Goal: Task Accomplishment & Management: Complete application form

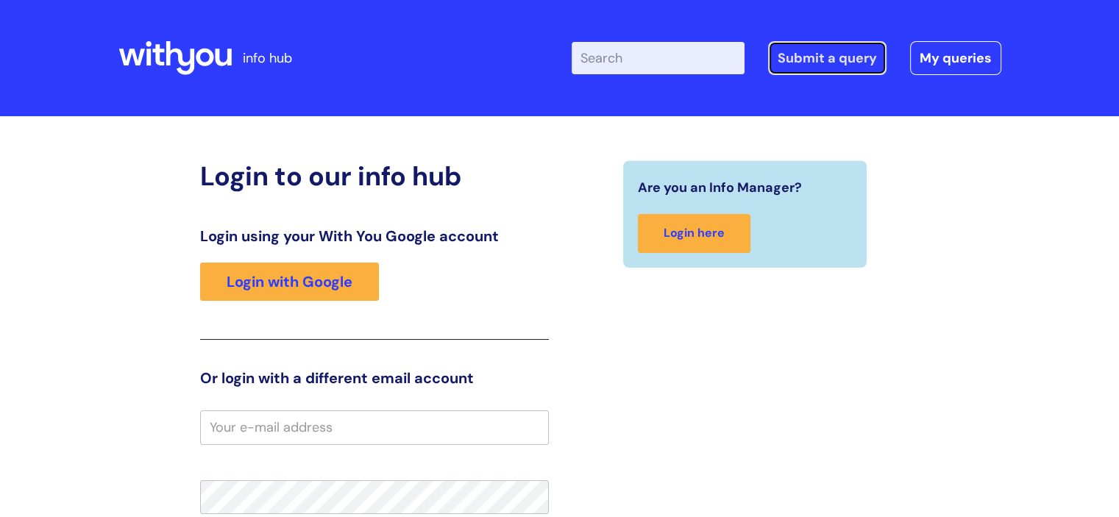
click at [843, 68] on link "Submit a query" at bounding box center [827, 58] width 118 height 34
click at [842, 67] on link "Submit a query" at bounding box center [827, 58] width 118 height 34
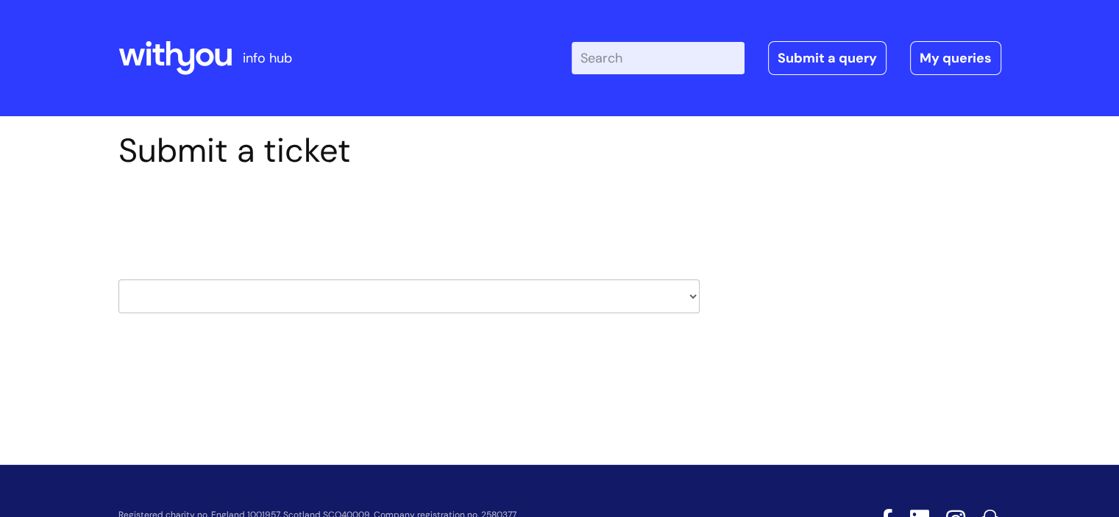
click at [688, 294] on select "HR / People IT and Support Clinical Drug Alerts Finance Accounts Data Support T…" at bounding box center [408, 297] width 581 height 34
select select "it_and_support"
click at [118, 280] on select "HR / People IT and Support Clinical Drug Alerts Finance Accounts Data Support T…" at bounding box center [408, 297] width 581 height 34
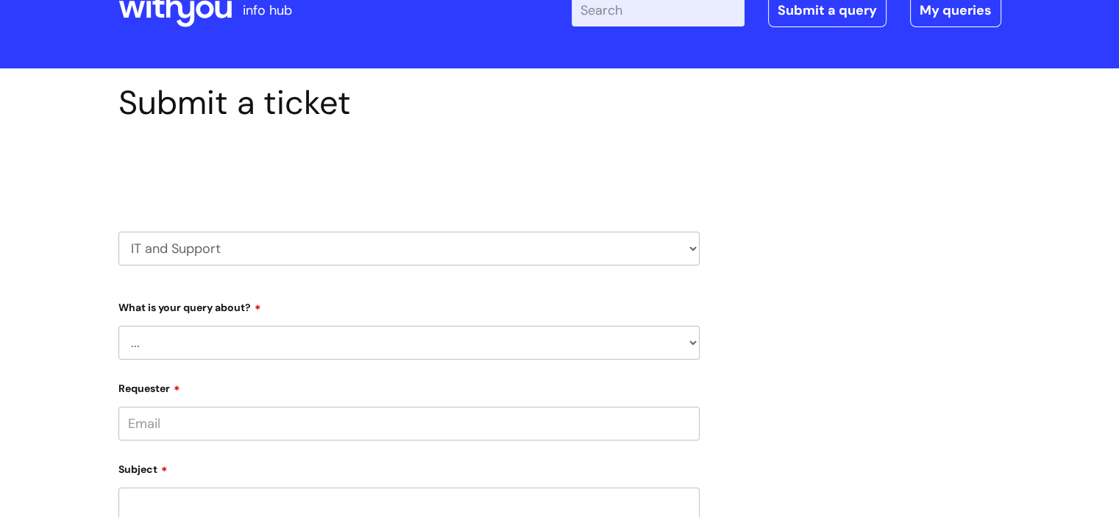
scroll to position [74, 0]
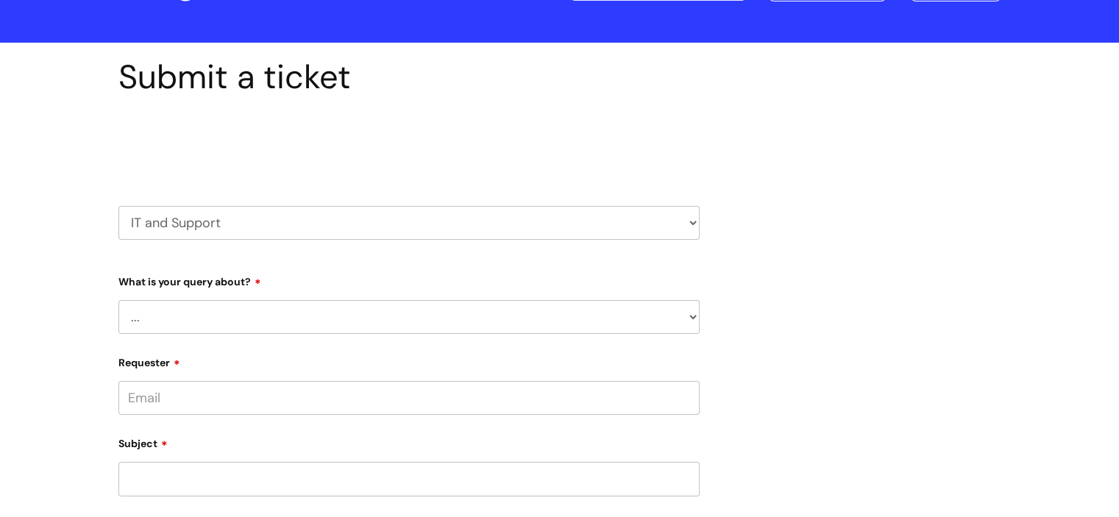
click at [692, 316] on select "... Mobile Phone Reset & MFA Accounts, Starters and Leavers IT Hardware issue I…" at bounding box center [408, 317] width 581 height 34
select select "System/software"
click at [118, 300] on select "... Mobile Phone Reset & MFA Accounts, Starters and Leavers IT Hardware issue I…" at bounding box center [408, 317] width 581 height 34
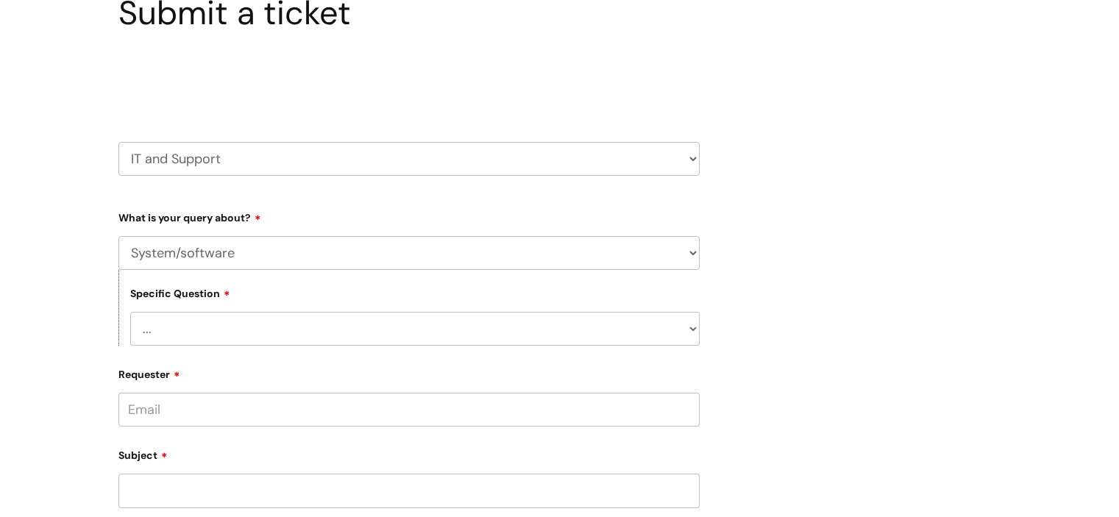
scroll to position [294, 0]
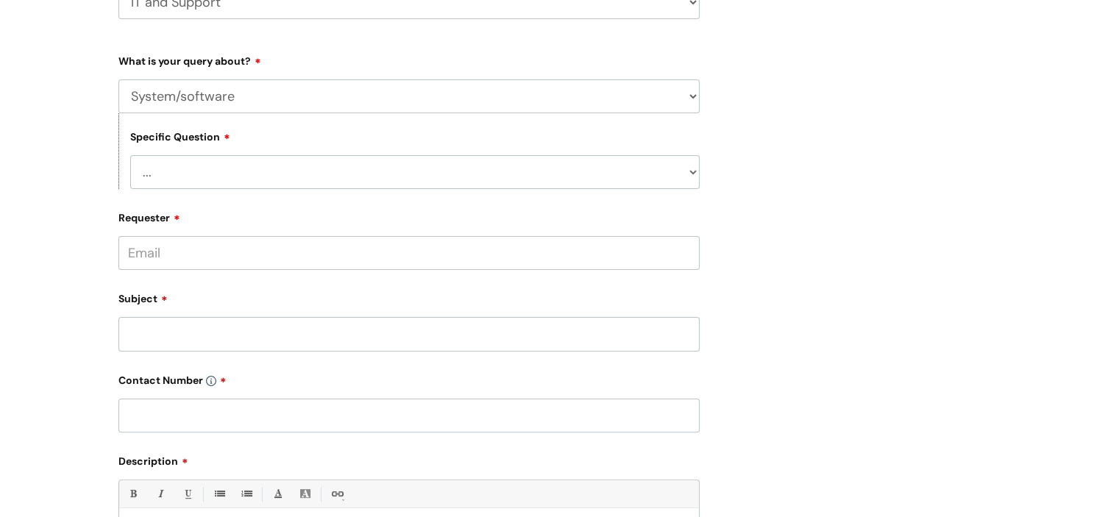
click at [697, 174] on select "... Halo PCMIS Iaptus NHS Email CJSM Email Mitel Another System Google (Workspa…" at bounding box center [415, 172] width 570 height 34
select select "Another System"
click at [130, 155] on select "... Halo PCMIS Iaptus NHS Email CJSM Email Mitel Another System Google (Workspa…" at bounding box center [415, 172] width 570 height 34
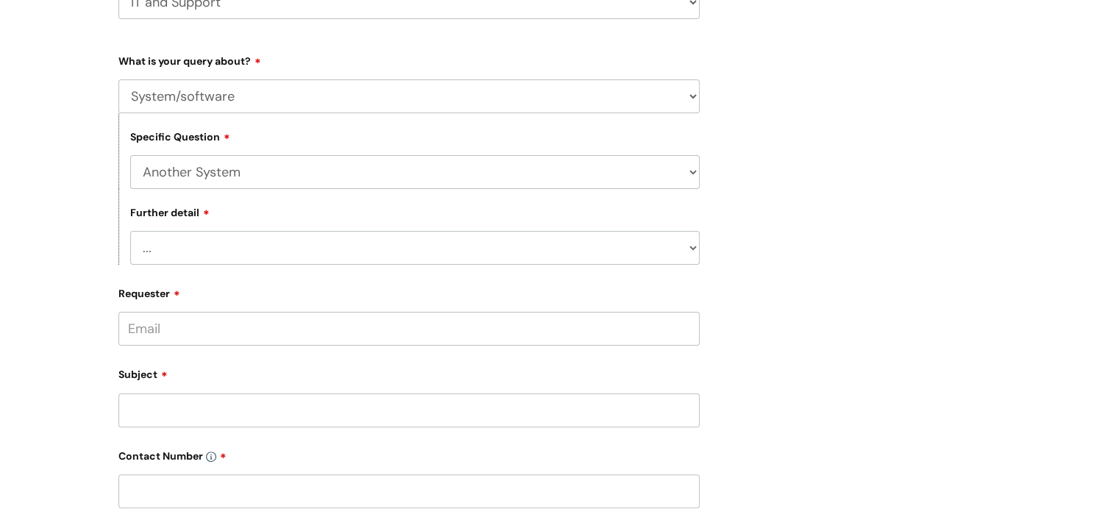
click at [692, 252] on select "... I’ve got a login issue Something else" at bounding box center [415, 248] width 570 height 34
select select "Something else"
click at [130, 232] on select "... I’ve got a login issue Something else" at bounding box center [415, 248] width 570 height 34
click at [665, 331] on input "Requester" at bounding box center [408, 329] width 581 height 34
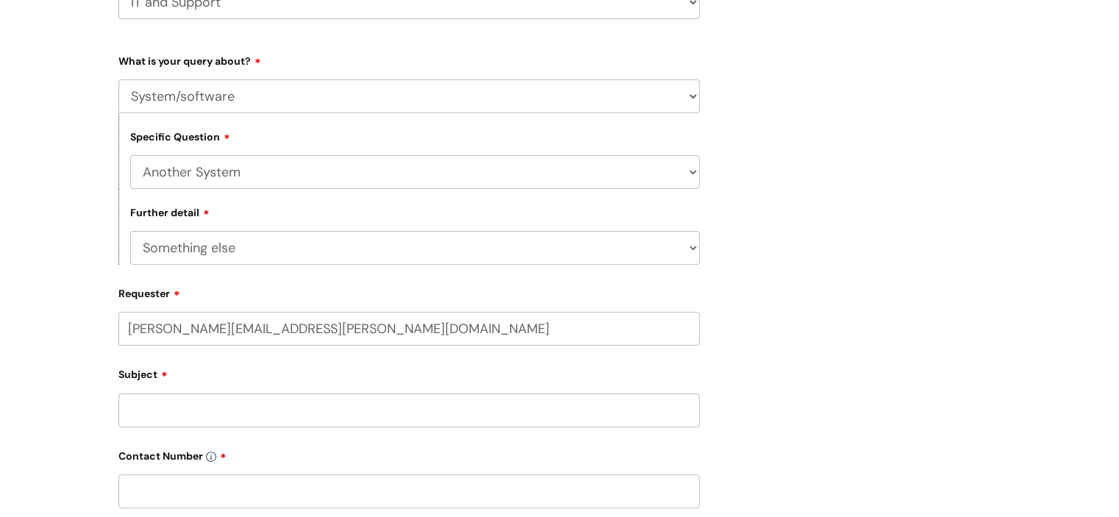
type input "[PERSON_NAME][EMAIL_ADDRESS][PERSON_NAME][DOMAIN_NAME]"
click at [241, 413] on input "Subject" at bounding box center [408, 415] width 581 height 34
click at [324, 369] on div at bounding box center [408, 374] width 581 height 57
click at [322, 369] on div at bounding box center [408, 374] width 581 height 57
click at [144, 388] on input "text" at bounding box center [408, 386] width 581 height 34
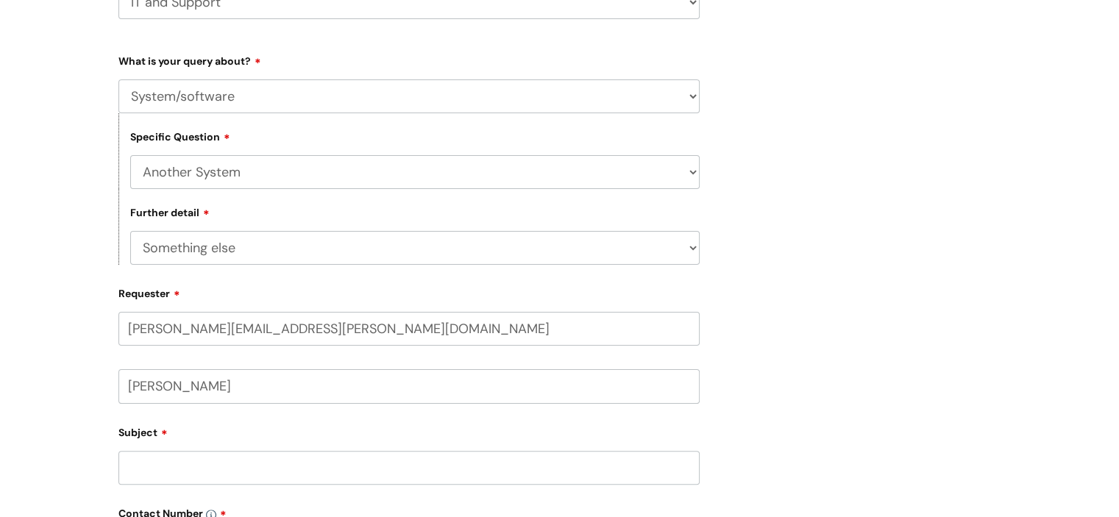
click at [183, 386] on input "[PERSON_NAME]" at bounding box center [408, 386] width 581 height 34
type input "Bobbie Quinn"
drag, startPoint x: 134, startPoint y: 466, endPoint x: 164, endPoint y: 457, distance: 31.4
click at [139, 462] on input "Subject" at bounding box center [408, 468] width 581 height 34
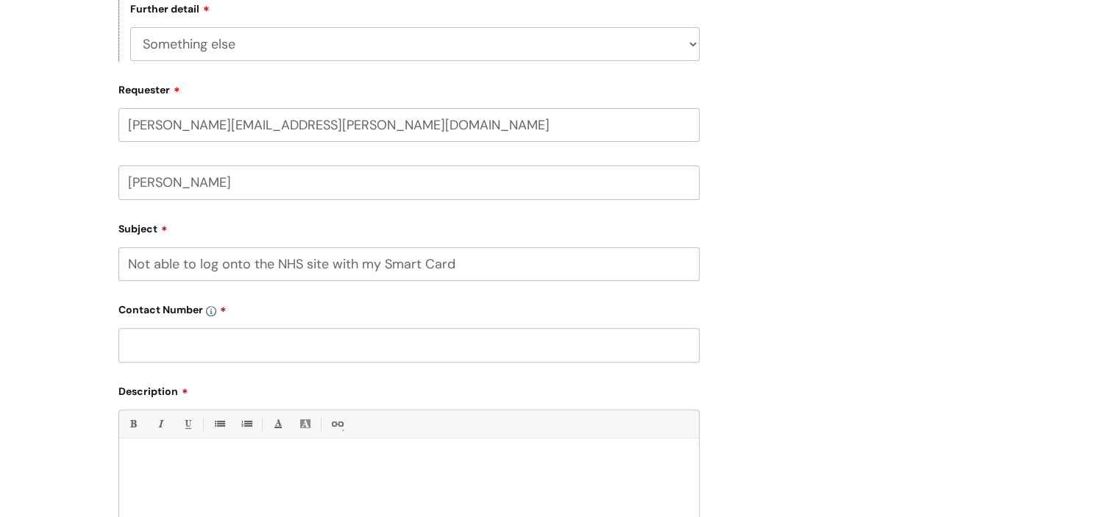
scroll to position [589, 0]
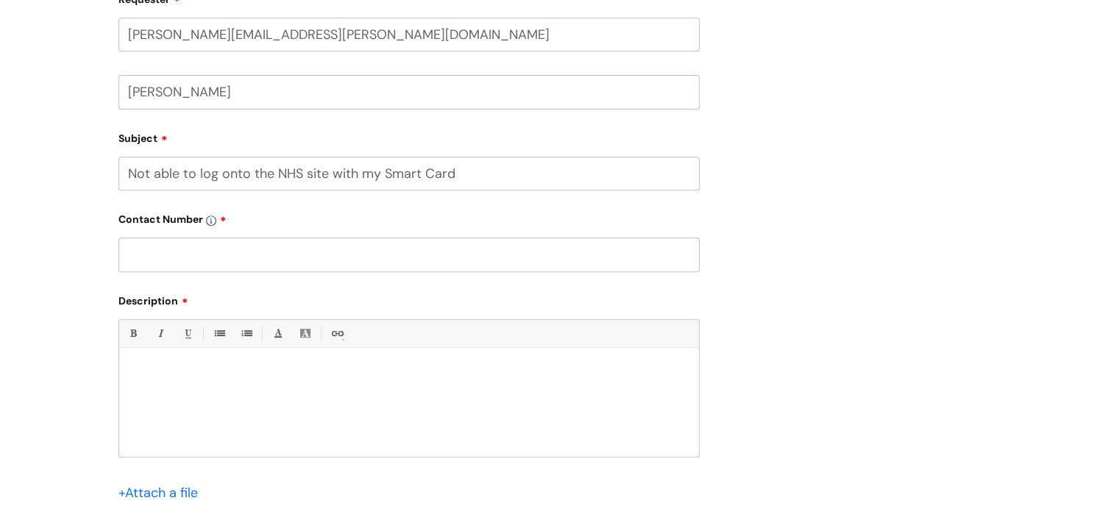
type input "Not able to log onto the NHS site with my Smart Card"
click at [131, 496] on input "file" at bounding box center [155, 493] width 74 height 18
click at [132, 497] on input "file" at bounding box center [155, 493] width 74 height 18
click at [233, 402] on div at bounding box center [409, 406] width 580 height 102
click at [331, 265] on input "text" at bounding box center [408, 255] width 581 height 34
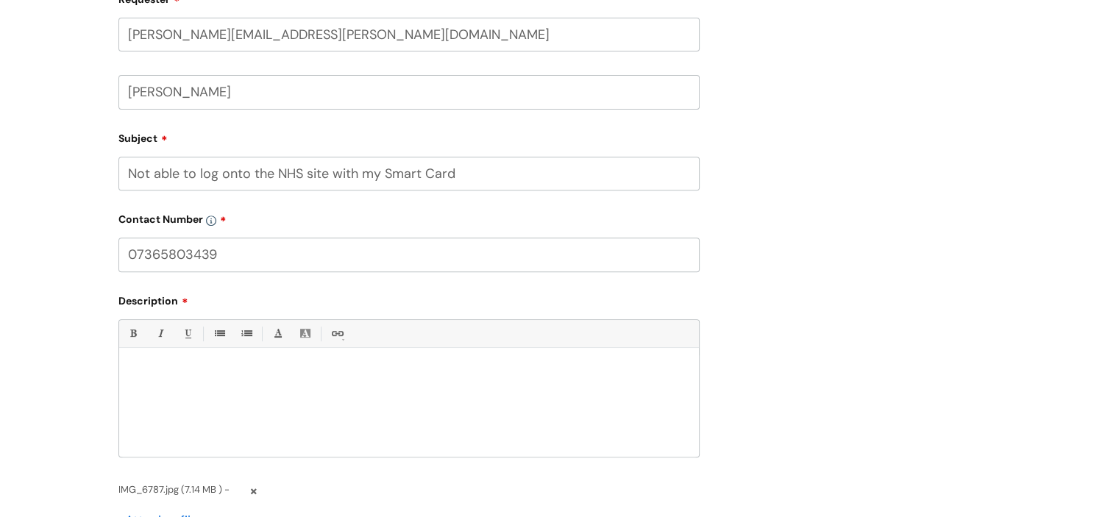
type input "07365803439"
click at [206, 369] on p at bounding box center [409, 373] width 558 height 13
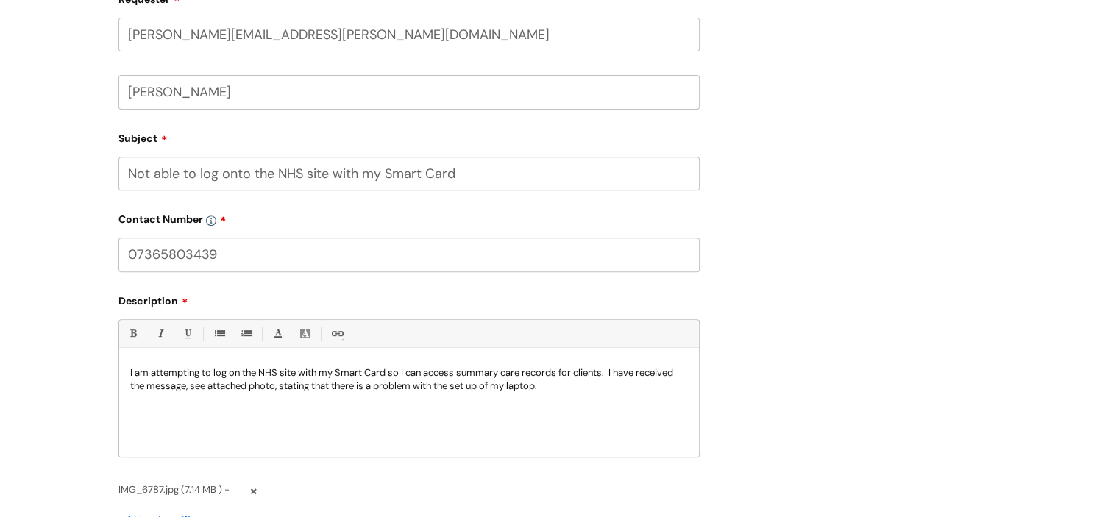
click at [556, 385] on p "I am attempting to log on the NHS site with my Smart Card so I can access summa…" at bounding box center [409, 380] width 558 height 26
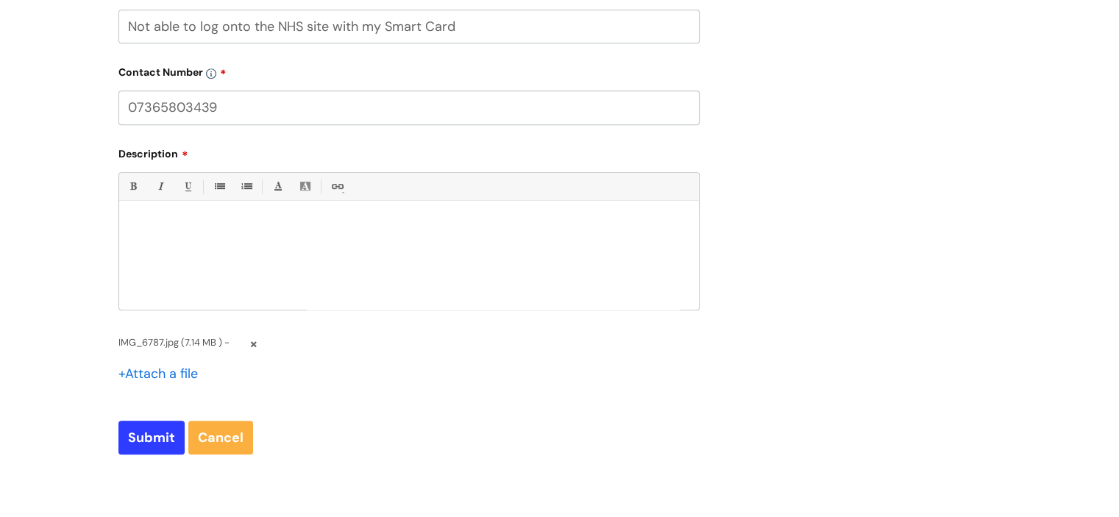
scroll to position [0, 0]
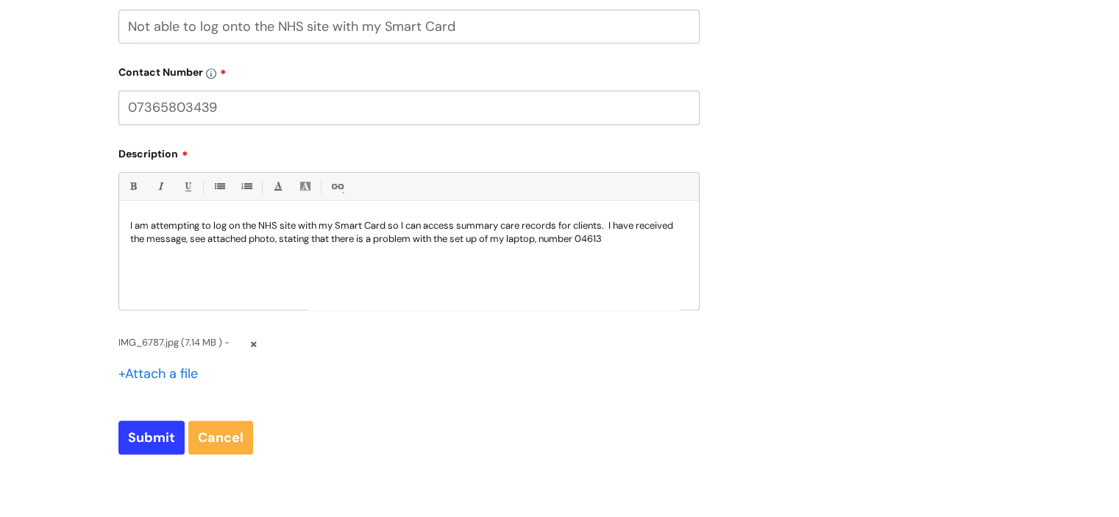
click at [654, 237] on p "I am attempting to log on the NHS site with my Smart Card so I can access summa…" at bounding box center [409, 232] width 558 height 26
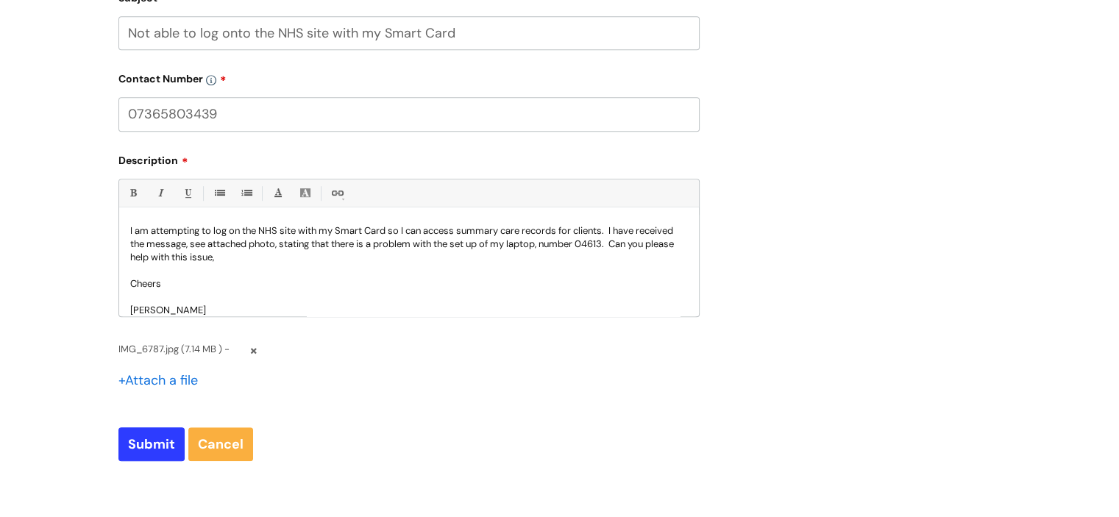
scroll to position [810, 0]
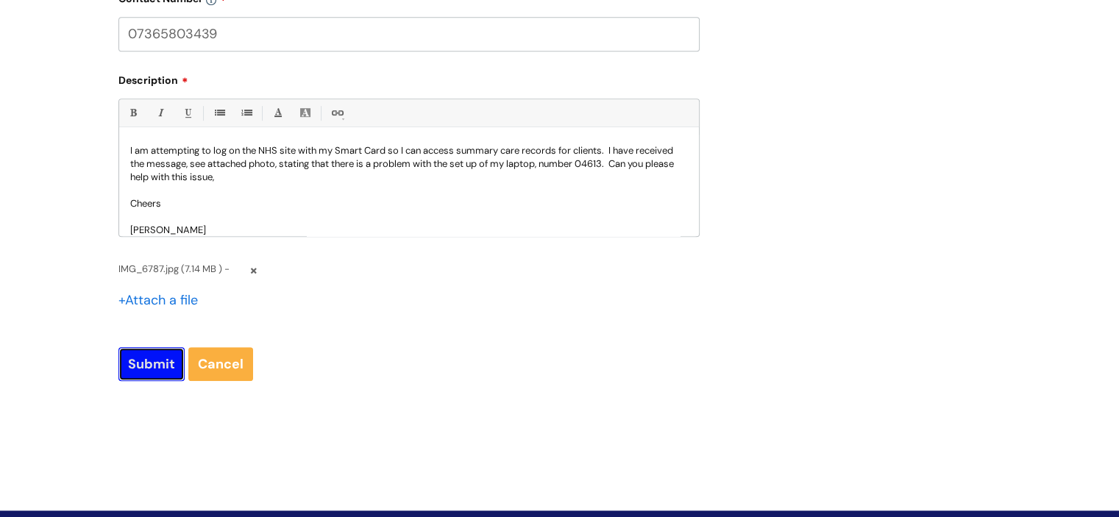
drag, startPoint x: 135, startPoint y: 366, endPoint x: 233, endPoint y: 304, distance: 115.8
click at [140, 365] on input "Submit" at bounding box center [151, 364] width 66 height 34
type input "Please Wait..."
